Goal: Task Accomplishment & Management: Manage account settings

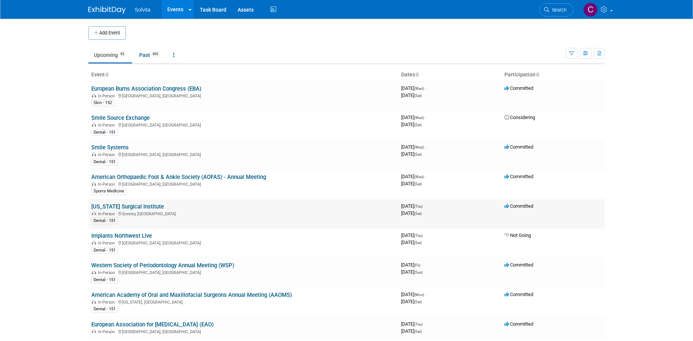
click at [154, 213] on div "In-Person Greeley, CO" at bounding box center [243, 213] width 304 height 6
click at [132, 203] on link "[US_STATE] Surgical Institute" at bounding box center [127, 206] width 73 height 7
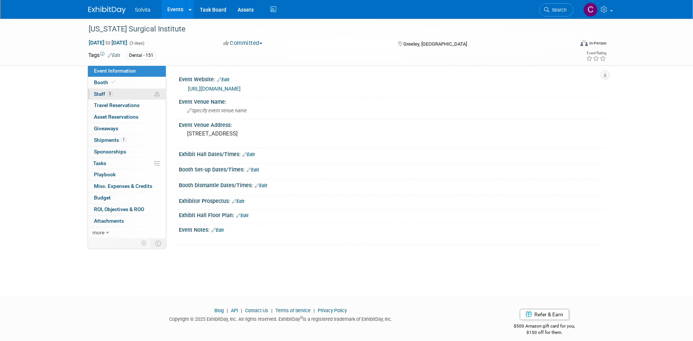
click at [98, 95] on span "Staff 3" at bounding box center [103, 94] width 19 height 6
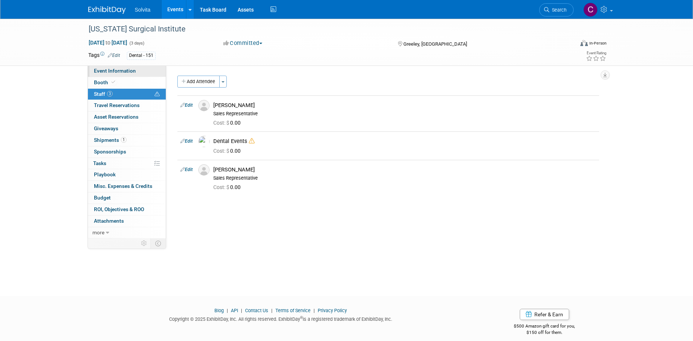
click at [128, 72] on span "Event Information" at bounding box center [115, 71] width 42 height 6
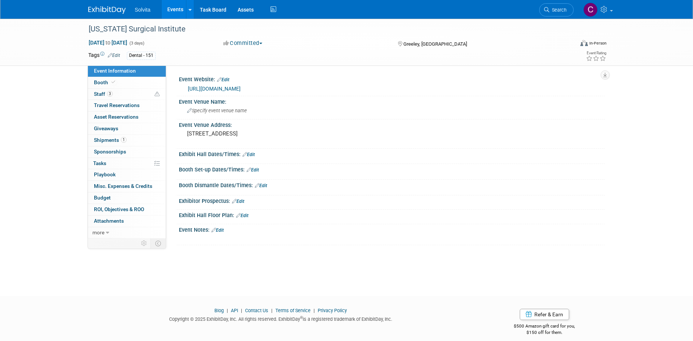
click at [305, 272] on div "Colorado Surgical Institute Sep 11, 2025 to Sep 13, 2025 (3 days) Sep 11, 2025 …" at bounding box center [346, 151] width 693 height 264
click at [175, 8] on link "Events" at bounding box center [175, 9] width 27 height 19
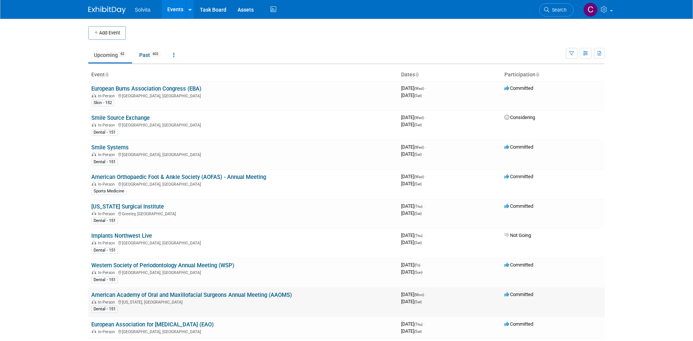
click at [282, 295] on link "American Academy of Oral and Maxillofacial Surgeons Annual Meeting (AAOMS)" at bounding box center [191, 294] width 200 height 7
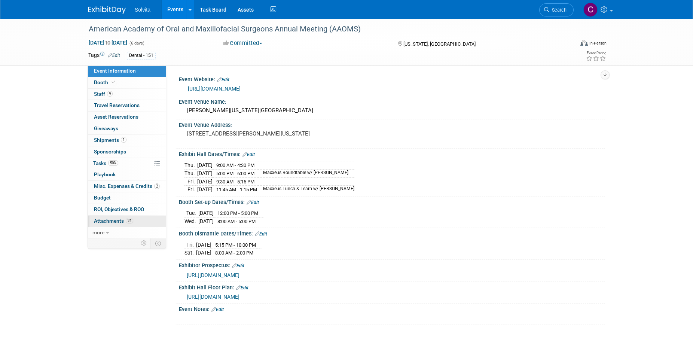
click at [111, 219] on span "Attachments 24" at bounding box center [113, 221] width 39 height 6
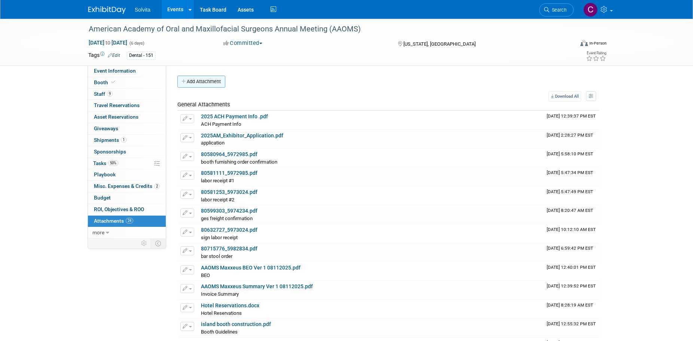
click at [216, 84] on button "Add Attachment" at bounding box center [201, 82] width 48 height 12
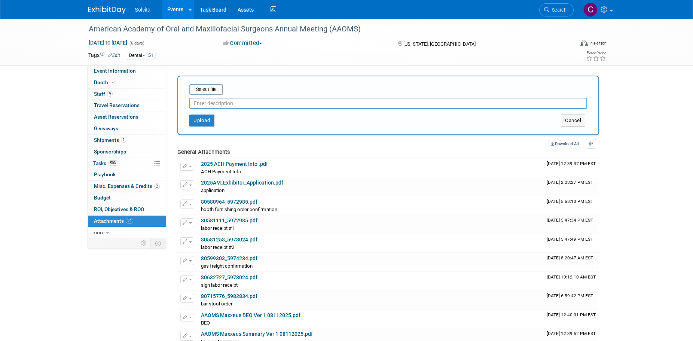
click at [248, 100] on input "text" at bounding box center [388, 103] width 398 height 11
click at [202, 88] on input "file" at bounding box center [177, 89] width 89 height 9
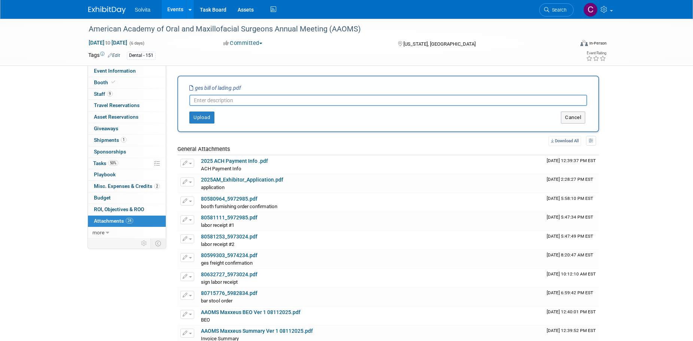
click at [235, 98] on input "text" at bounding box center [388, 100] width 398 height 11
type input "GES Bill of Lading"
click at [204, 117] on button "Upload" at bounding box center [201, 117] width 25 height 12
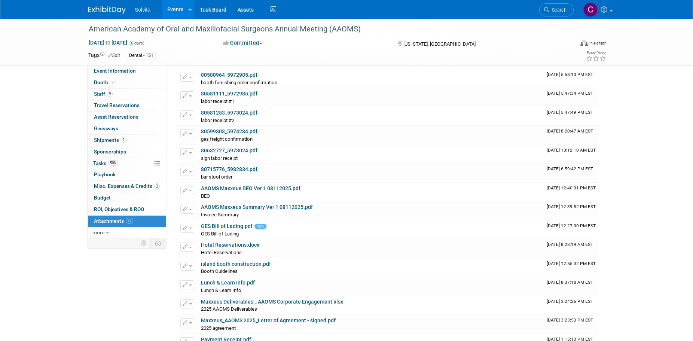
scroll to position [112, 0]
